Goal: Task Accomplishment & Management: Manage account settings

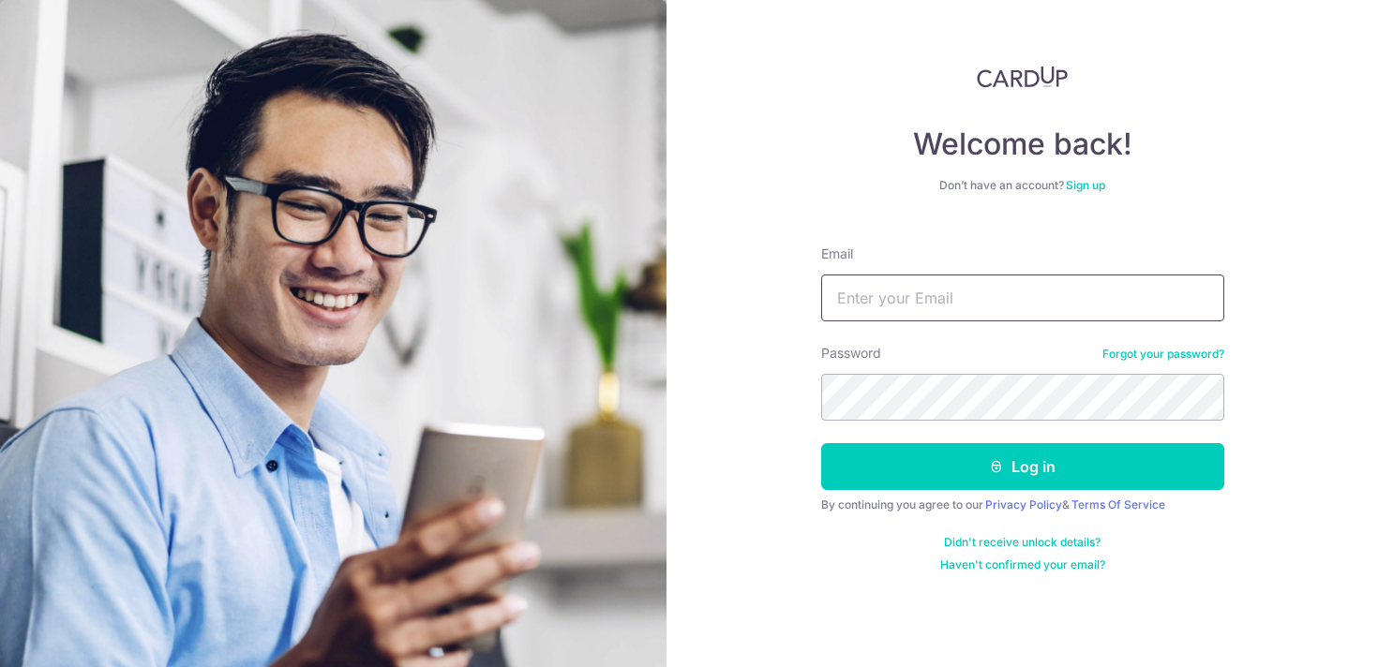
click at [856, 287] on input "Email" at bounding box center [1022, 298] width 403 height 47
type input "[EMAIL_ADDRESS][DOMAIN_NAME]"
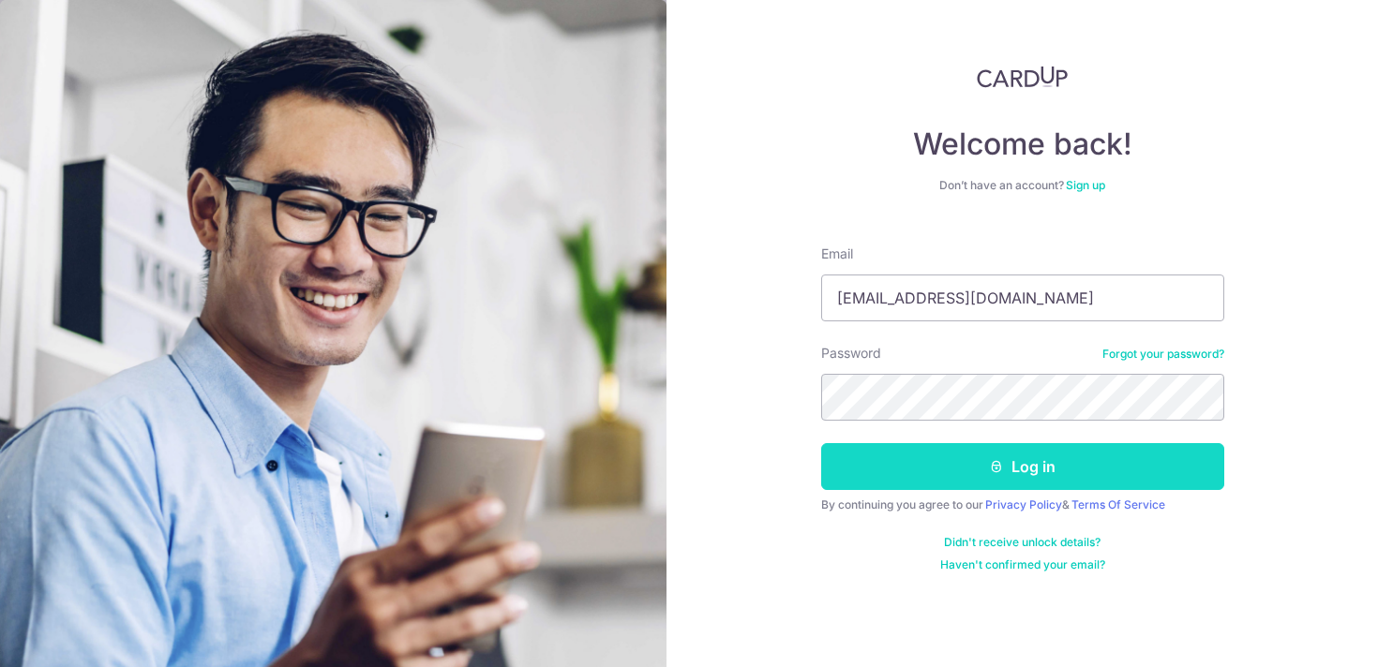
click at [992, 476] on button "Log in" at bounding box center [1022, 466] width 403 height 47
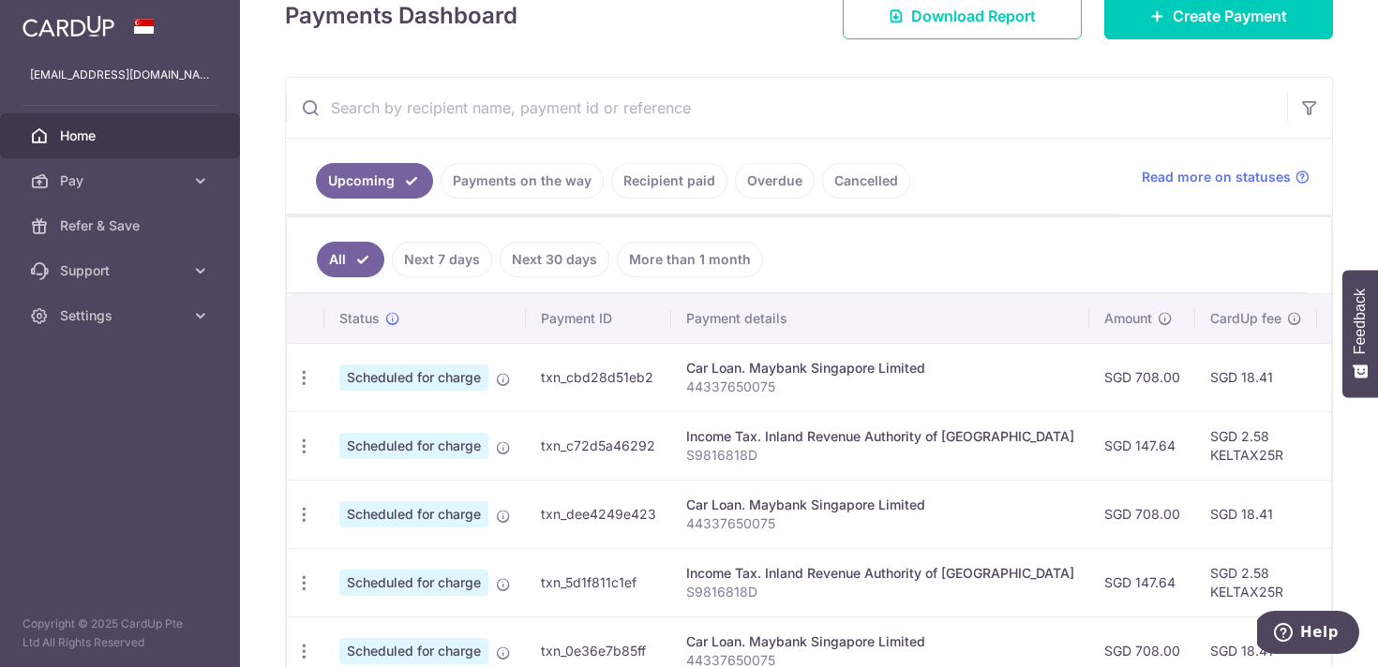
scroll to position [290, 0]
